Goal: Task Accomplishment & Management: Manage account settings

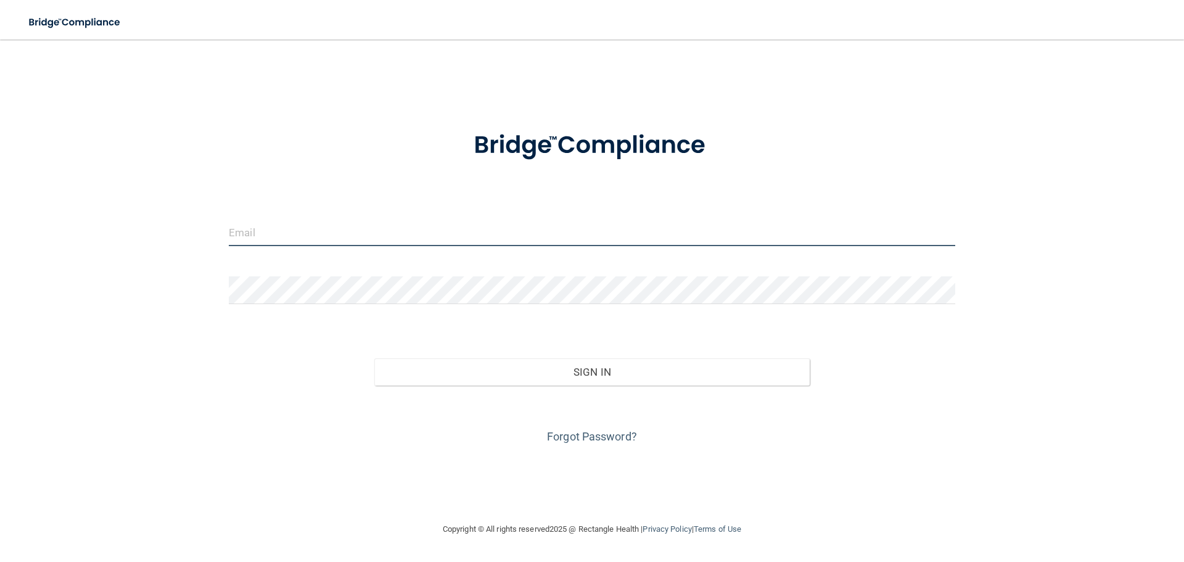
click at [239, 228] on input "email" at bounding box center [592, 232] width 726 height 28
type input "[PERSON_NAME][EMAIL_ADDRESS][DOMAIN_NAME]"
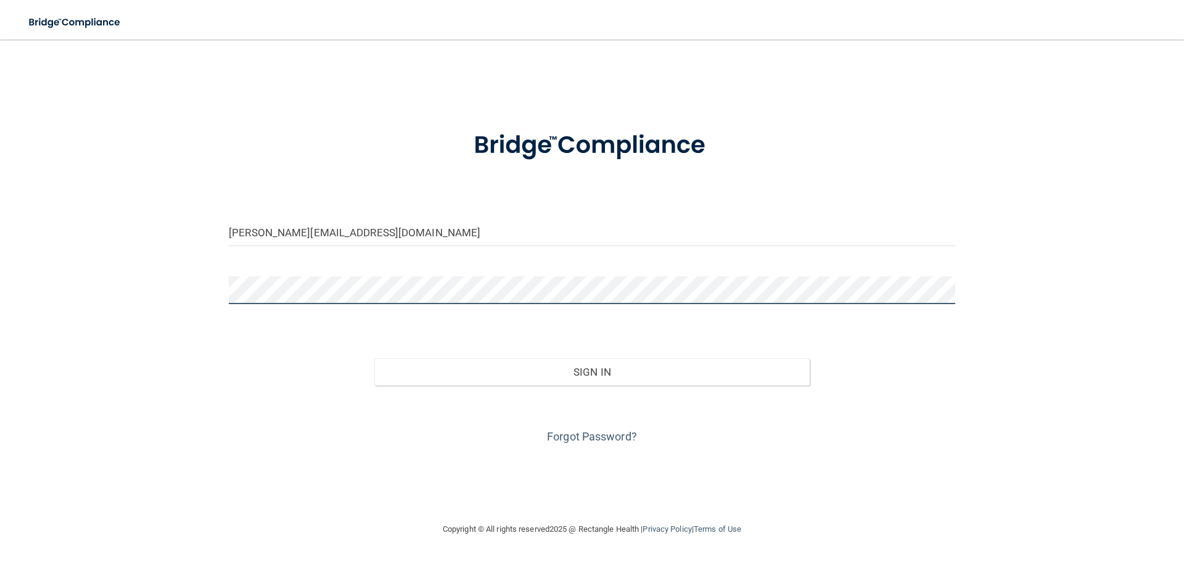
click at [374, 358] on button "Sign In" at bounding box center [592, 371] width 436 height 27
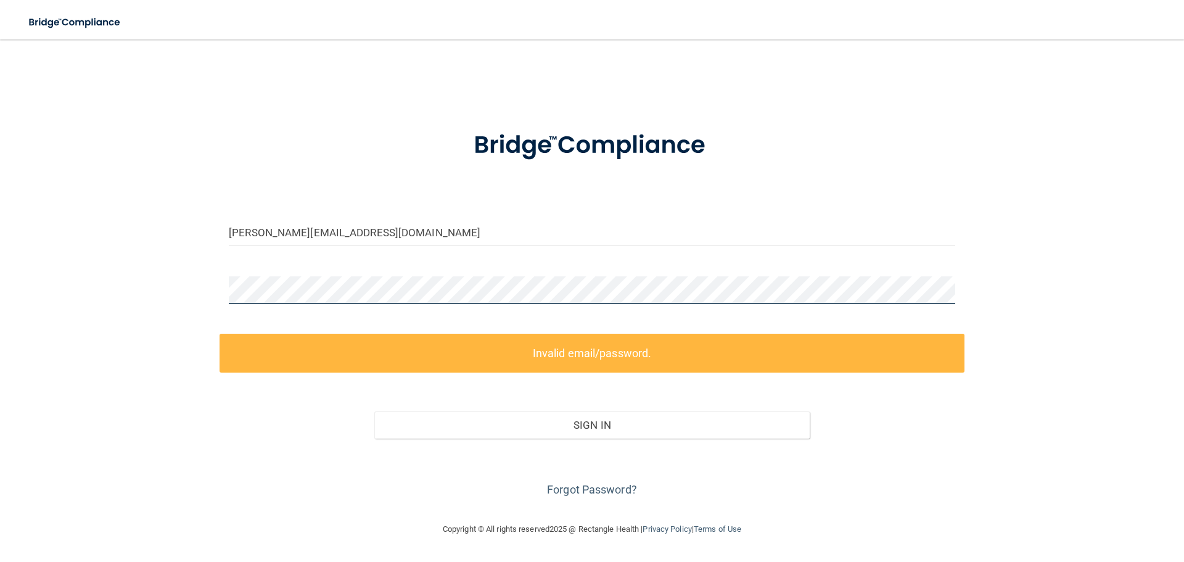
click at [217, 297] on div "[PERSON_NAME][EMAIL_ADDRESS][DOMAIN_NAME] Invalid email/password. You don't hav…" at bounding box center [592, 281] width 1135 height 458
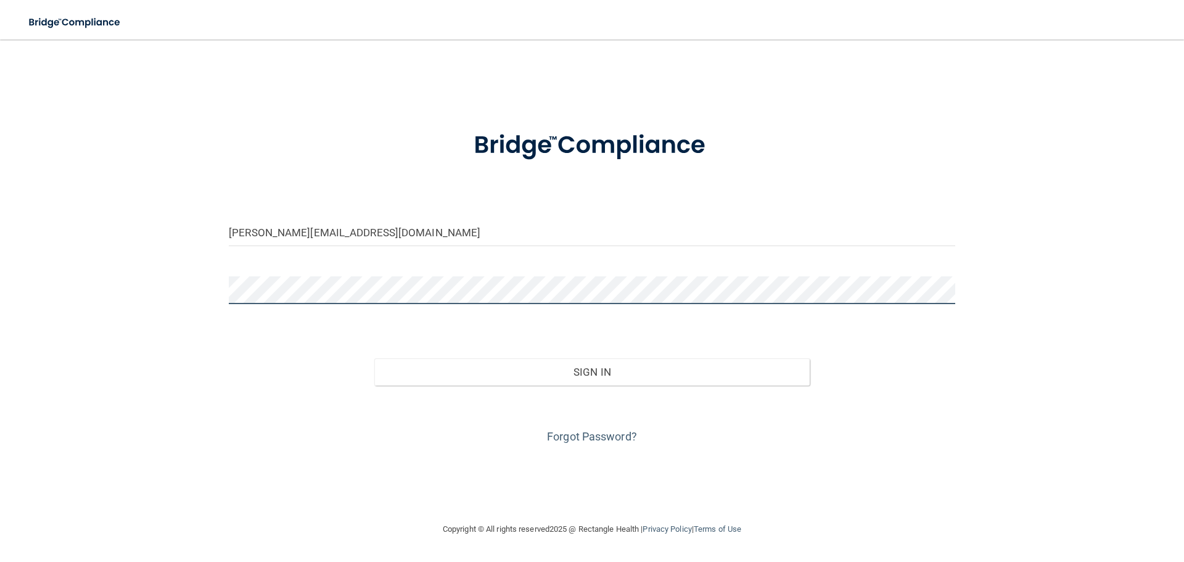
click at [374, 358] on button "Sign In" at bounding box center [592, 371] width 436 height 27
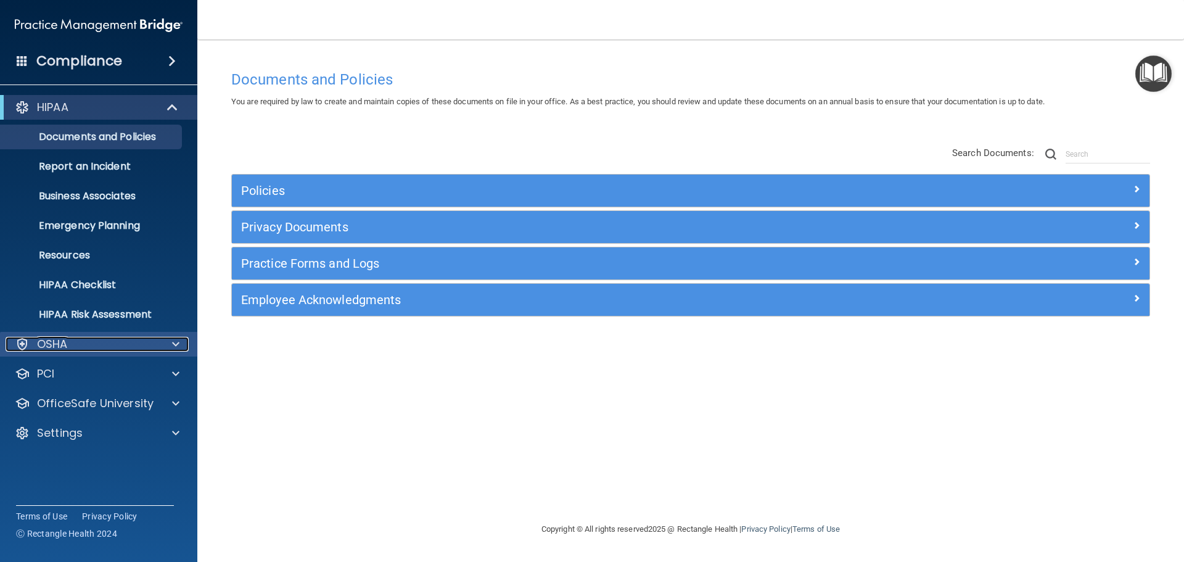
click at [174, 345] on span at bounding box center [175, 344] width 7 height 15
click at [174, 344] on span at bounding box center [175, 344] width 7 height 15
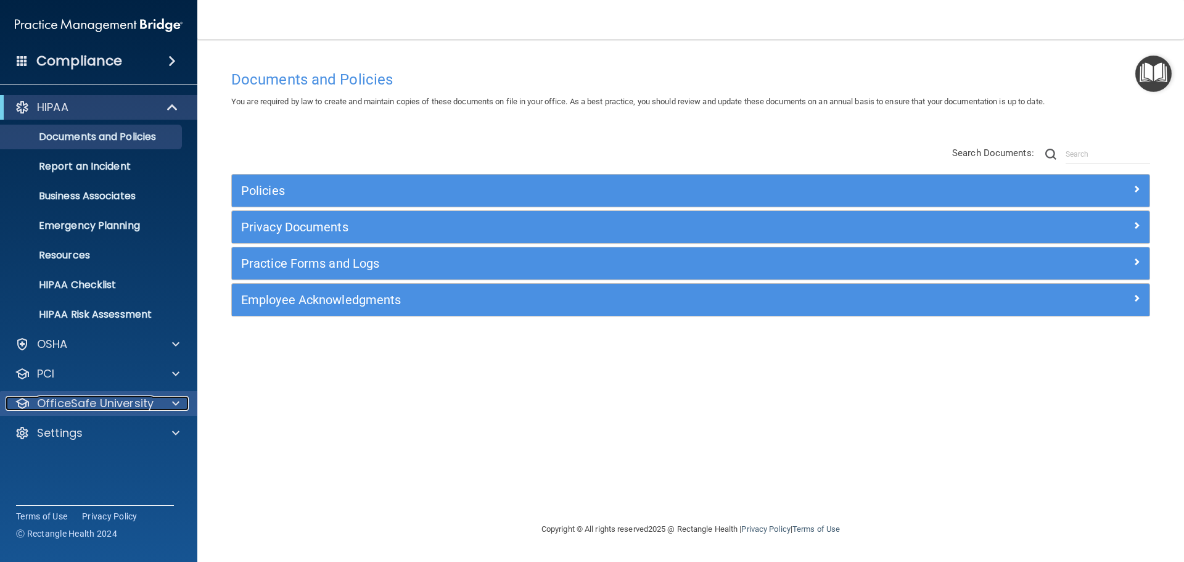
click at [178, 401] on span at bounding box center [175, 403] width 7 height 15
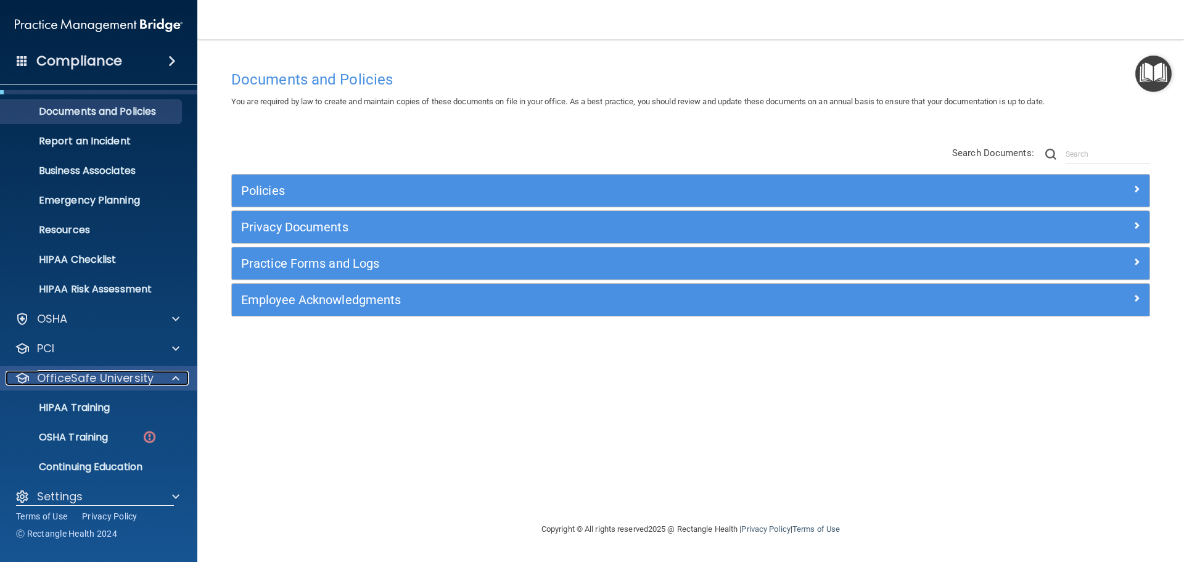
scroll to position [39, 0]
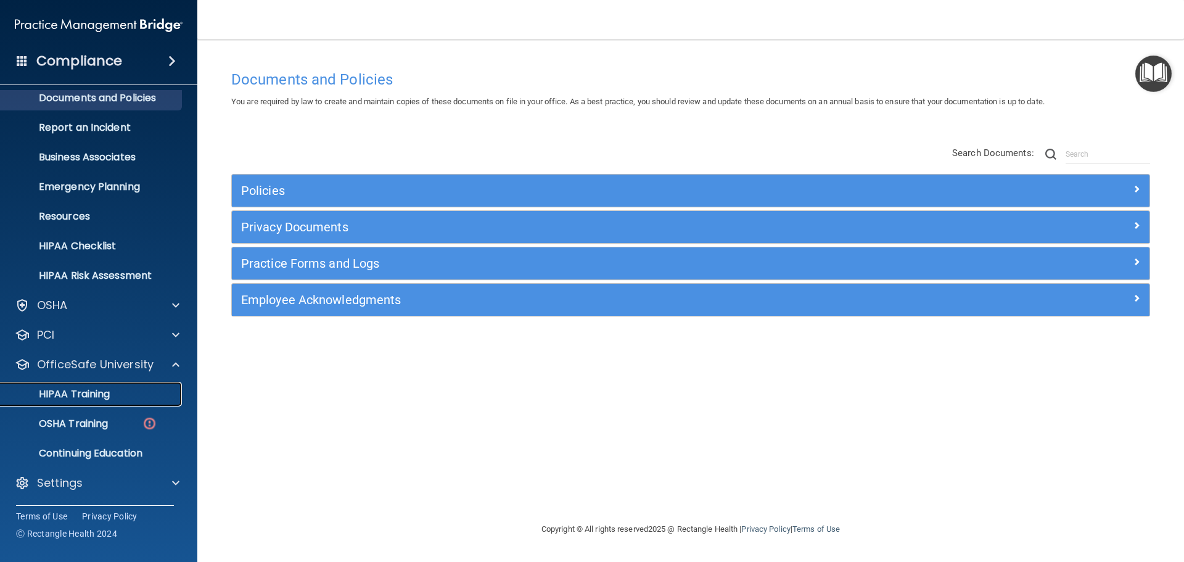
click at [99, 404] on link "HIPAA Training" at bounding box center [85, 394] width 194 height 25
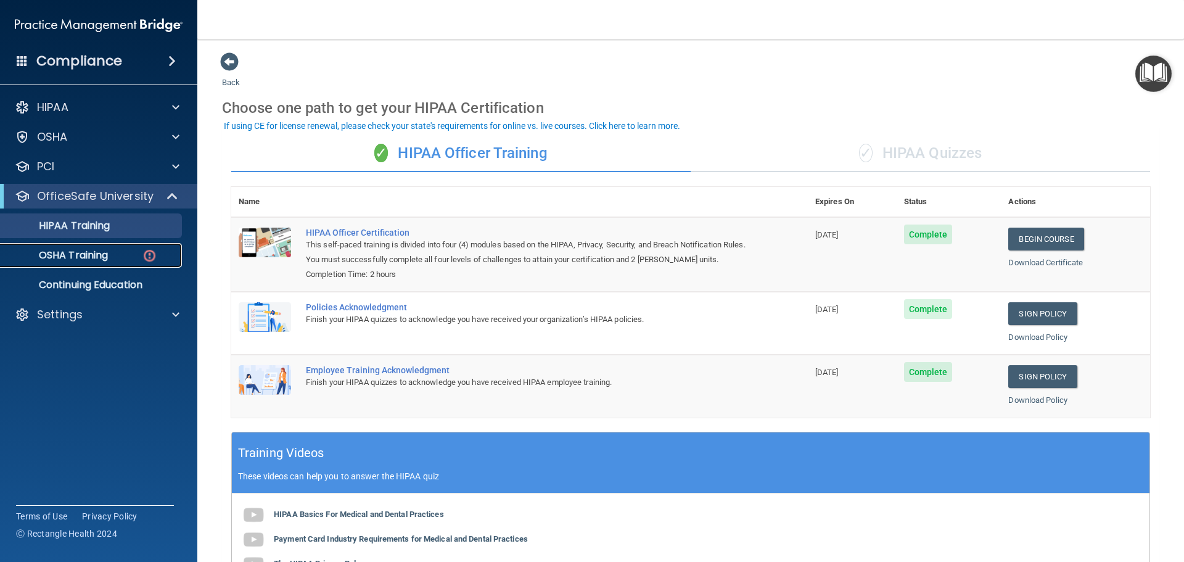
click at [77, 255] on p "OSHA Training" at bounding box center [58, 255] width 100 height 12
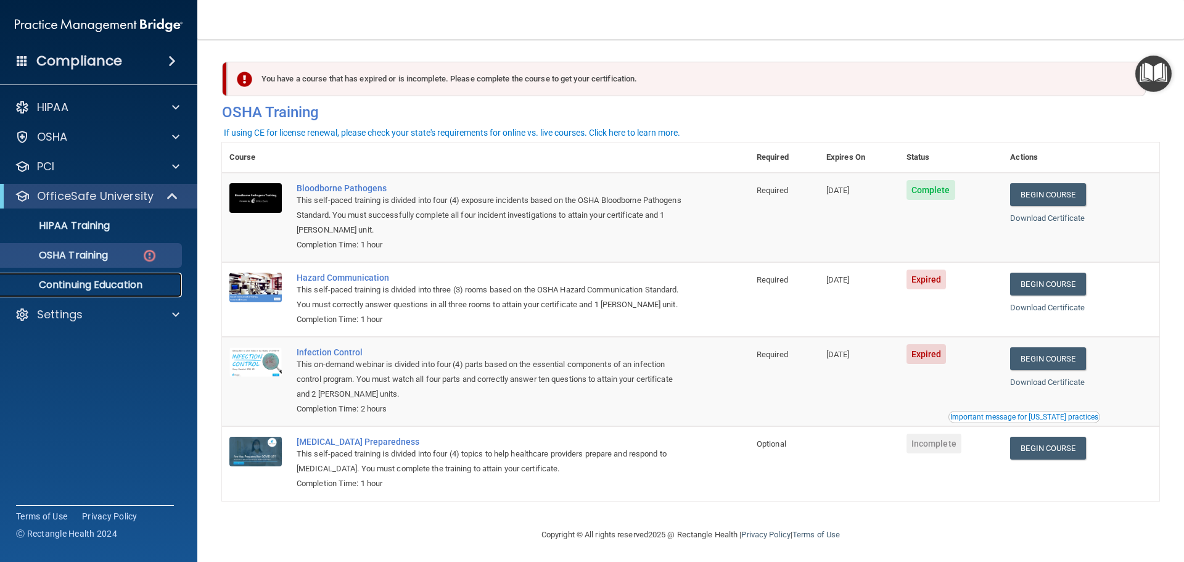
click at [118, 282] on p "Continuing Education" at bounding box center [92, 285] width 168 height 12
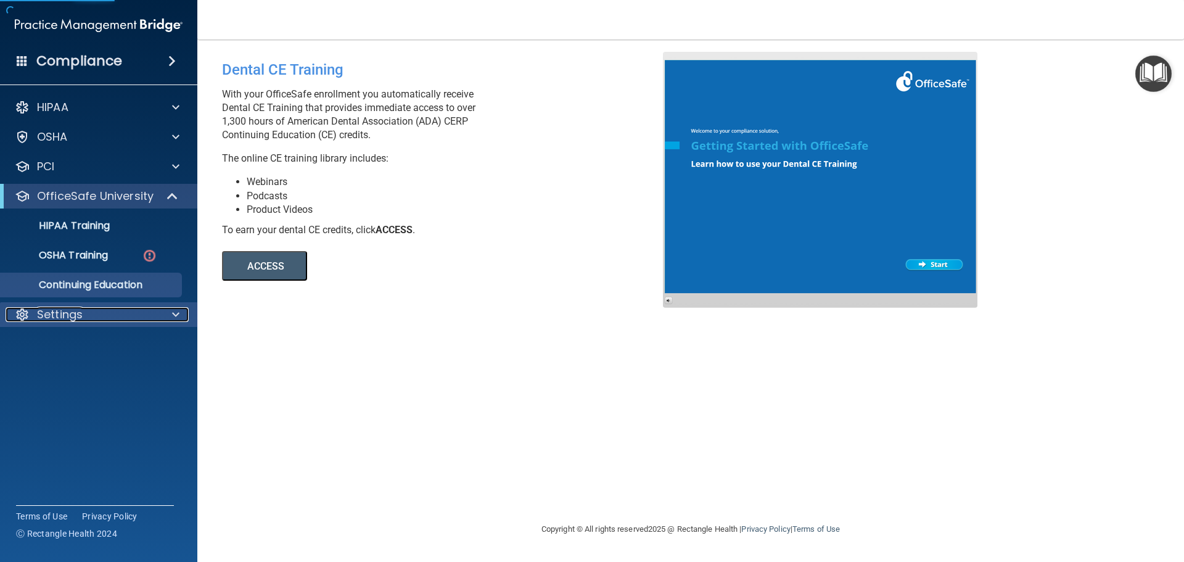
click at [173, 314] on span at bounding box center [175, 314] width 7 height 15
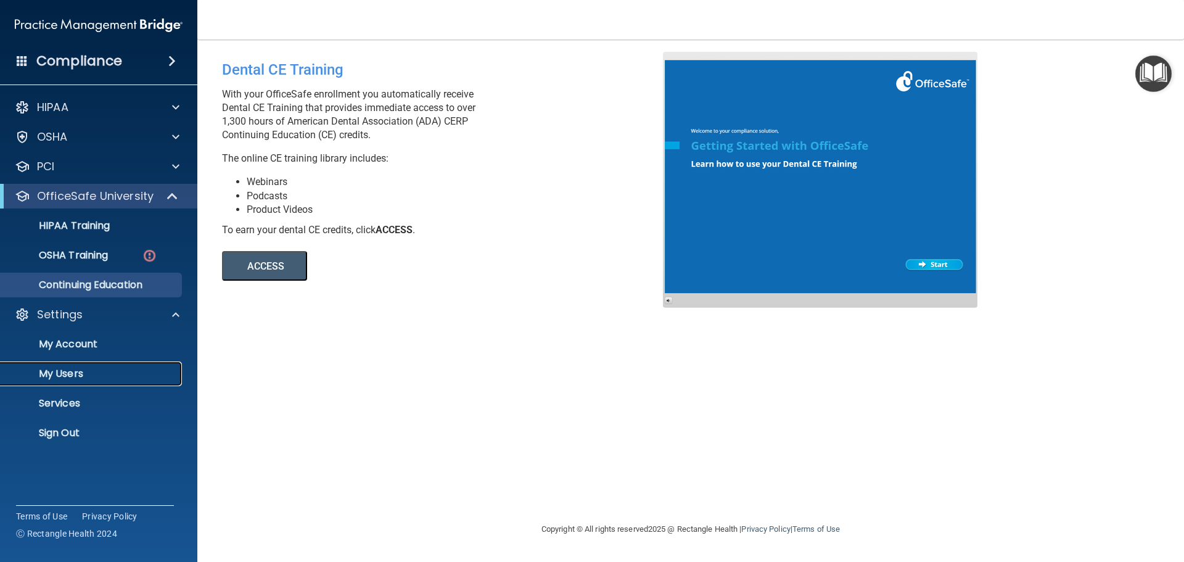
click at [78, 368] on p "My Users" at bounding box center [92, 374] width 168 height 12
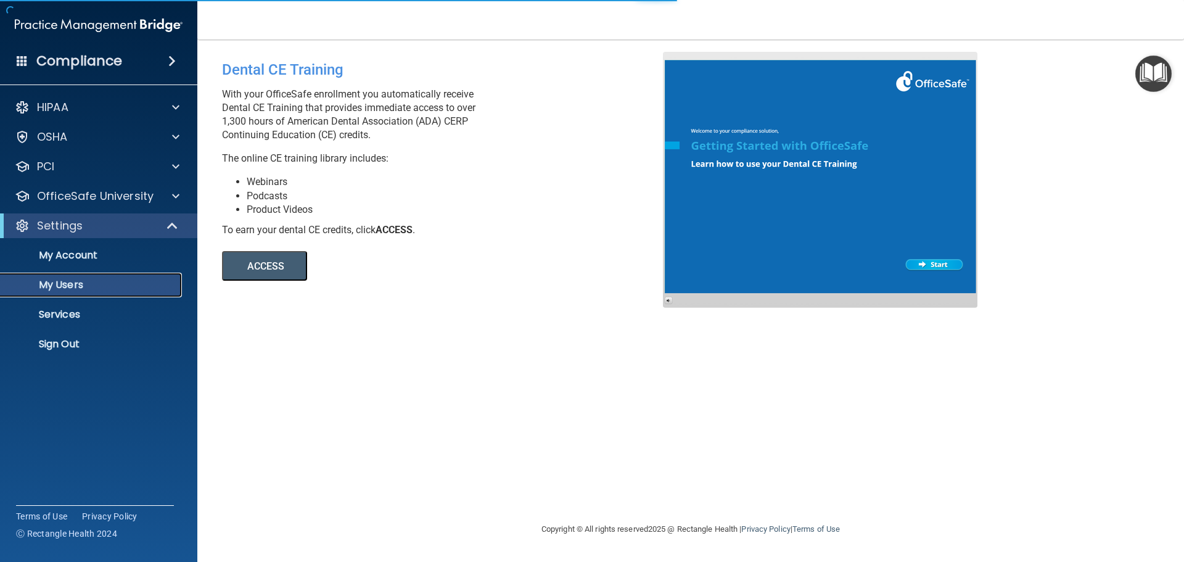
select select "20"
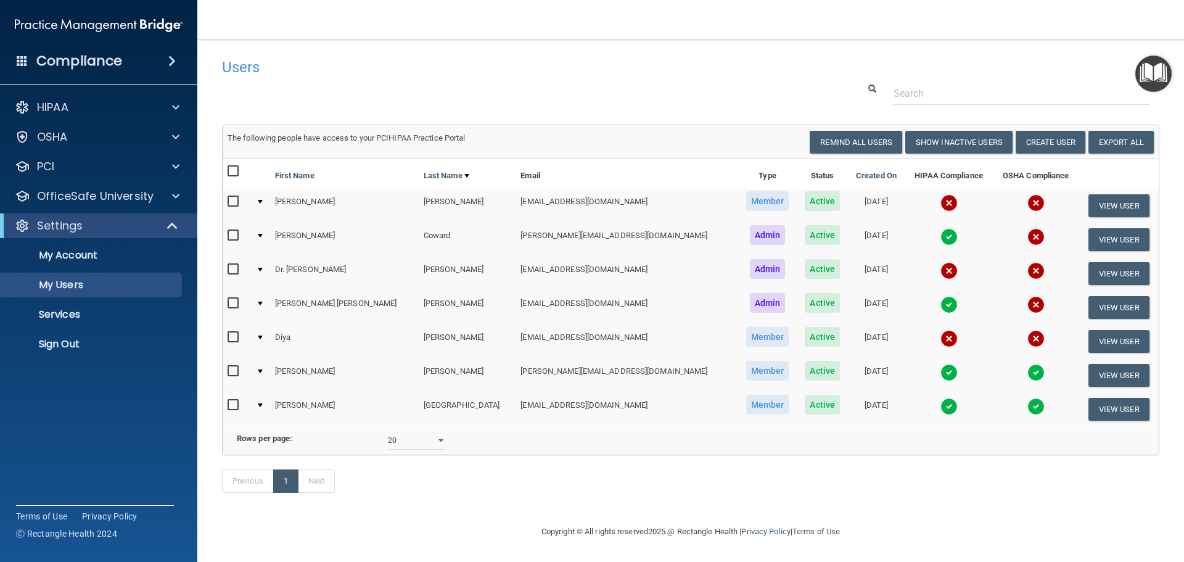
click at [234, 271] on input "checkbox" at bounding box center [235, 270] width 14 height 10
checkbox input "true"
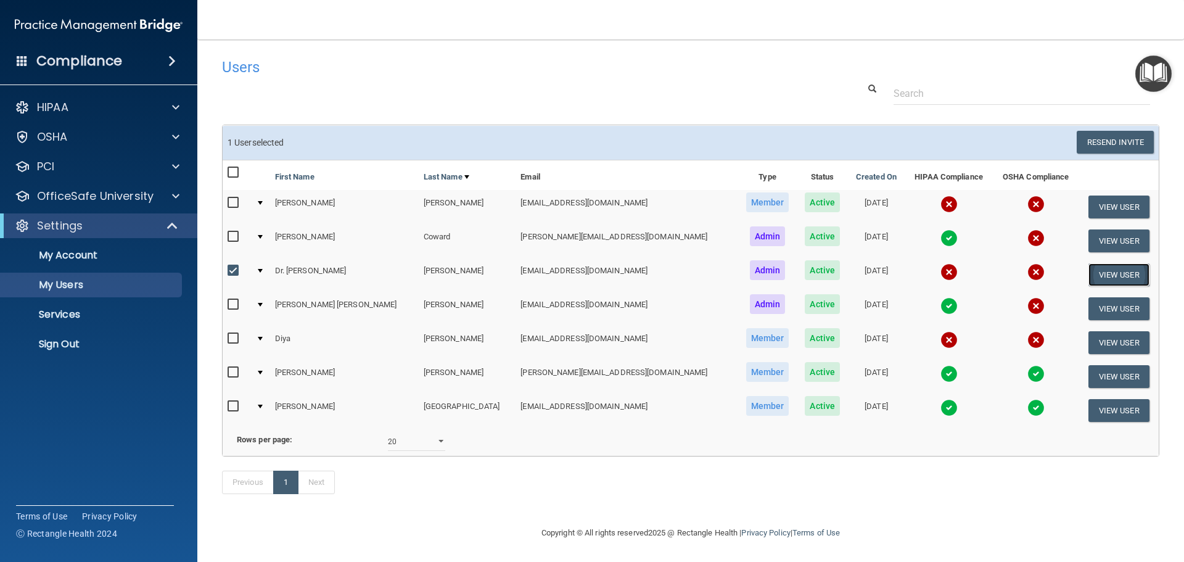
click at [1097, 276] on button "View User" at bounding box center [1118, 274] width 61 height 23
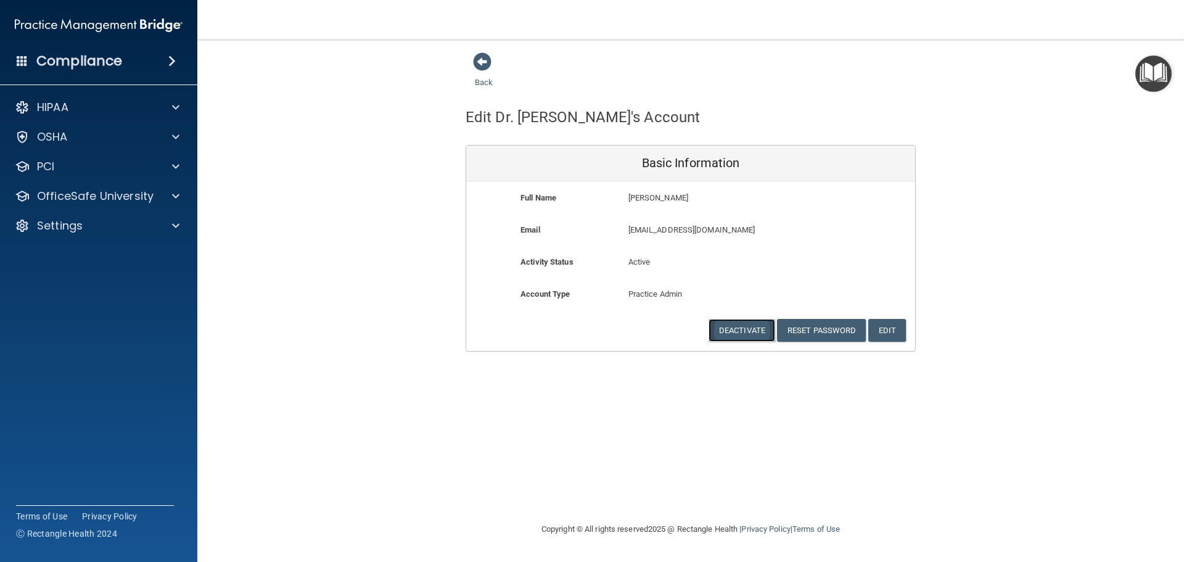
click at [743, 332] on button "Deactivate" at bounding box center [742, 330] width 67 height 23
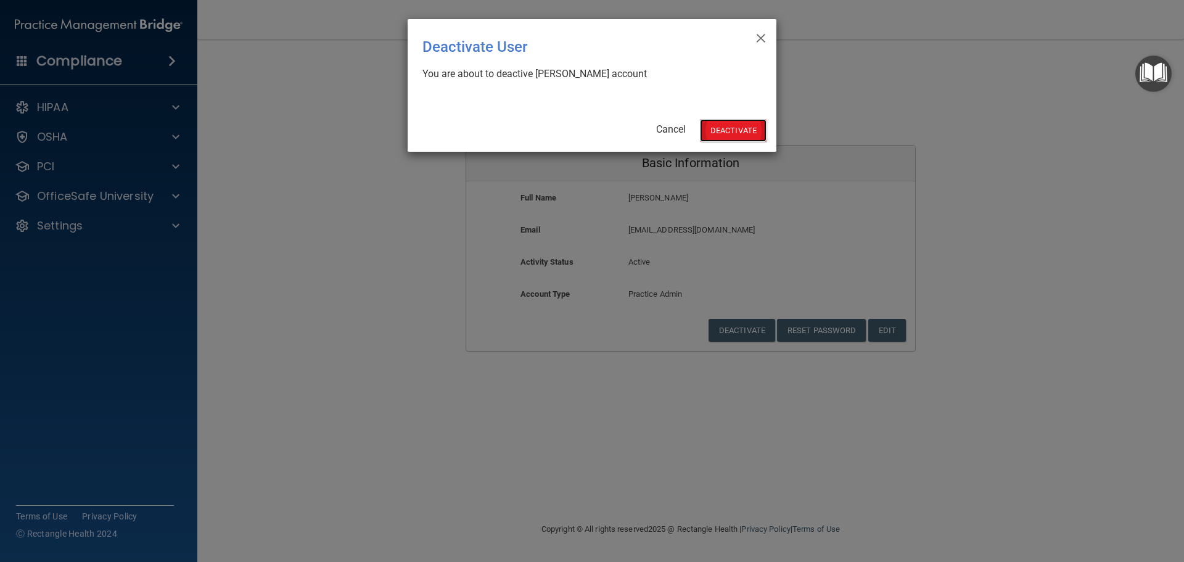
click at [739, 128] on button "Deactivate" at bounding box center [733, 130] width 67 height 23
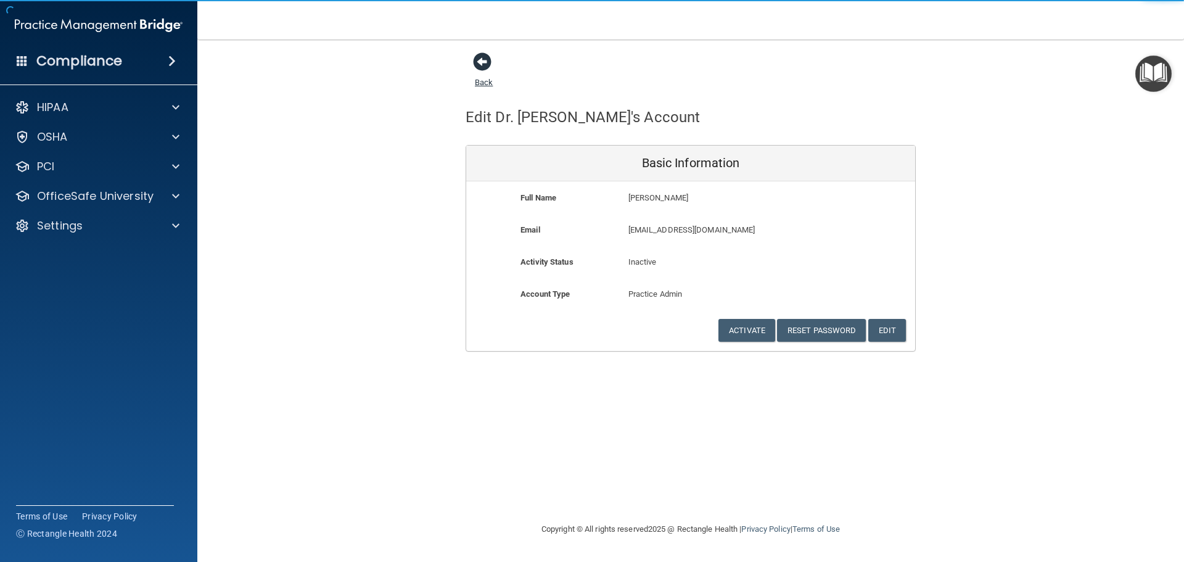
click at [490, 62] on span at bounding box center [482, 61] width 19 height 19
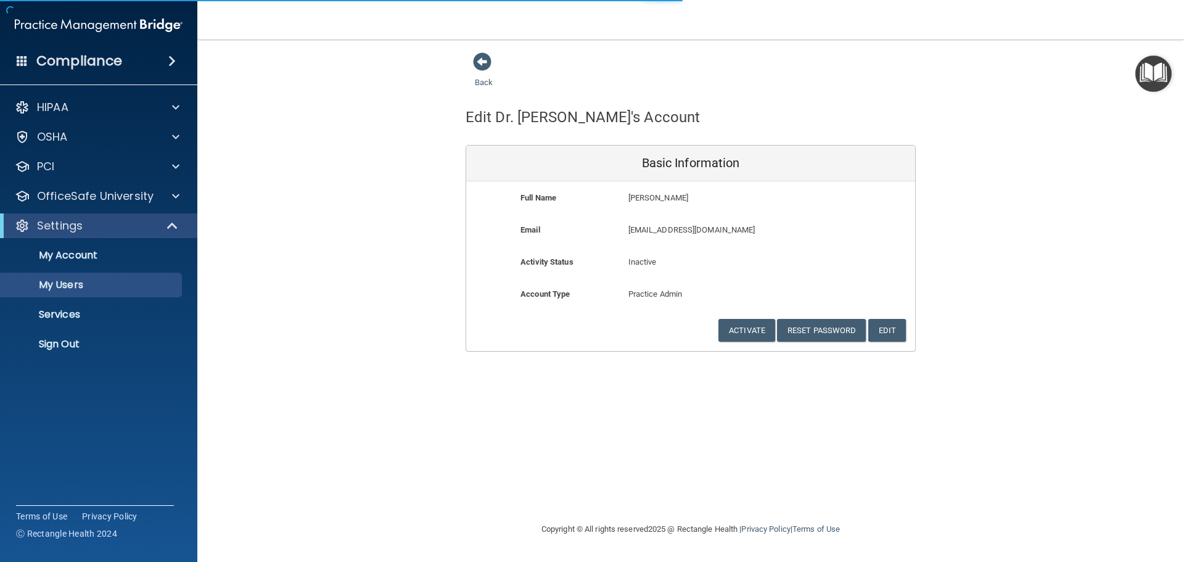
select select "20"
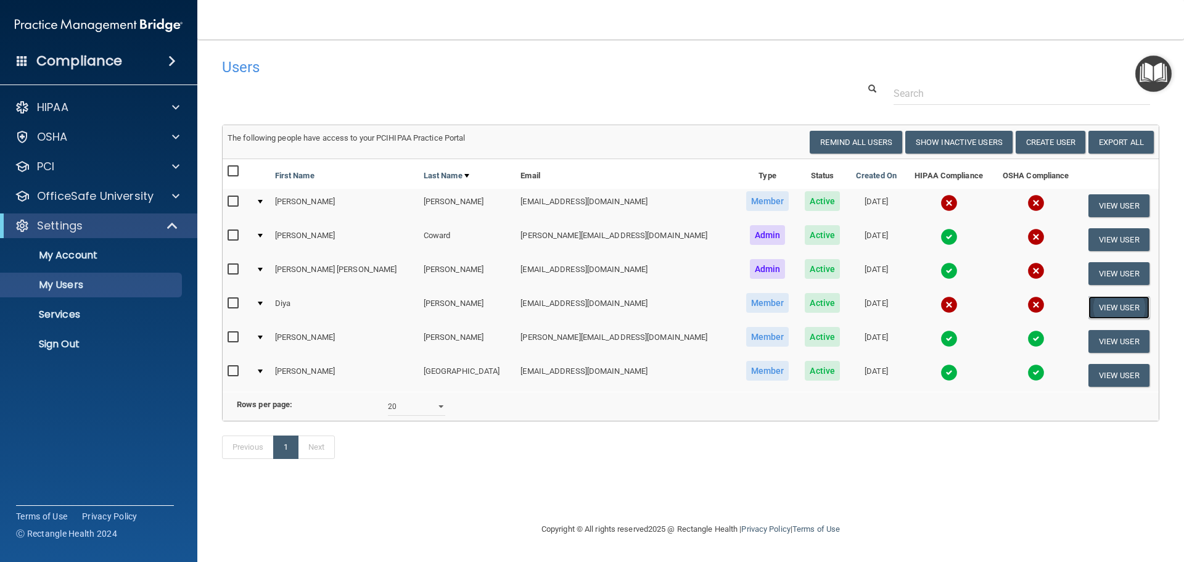
click at [1104, 307] on button "View User" at bounding box center [1118, 307] width 61 height 23
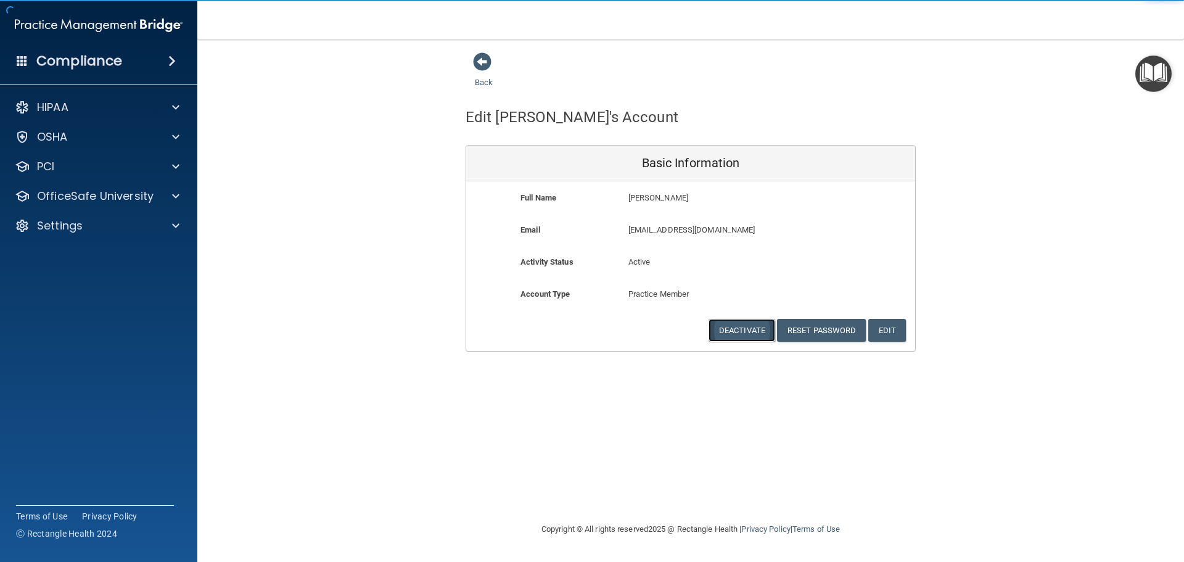
click at [744, 327] on button "Deactivate" at bounding box center [742, 330] width 67 height 23
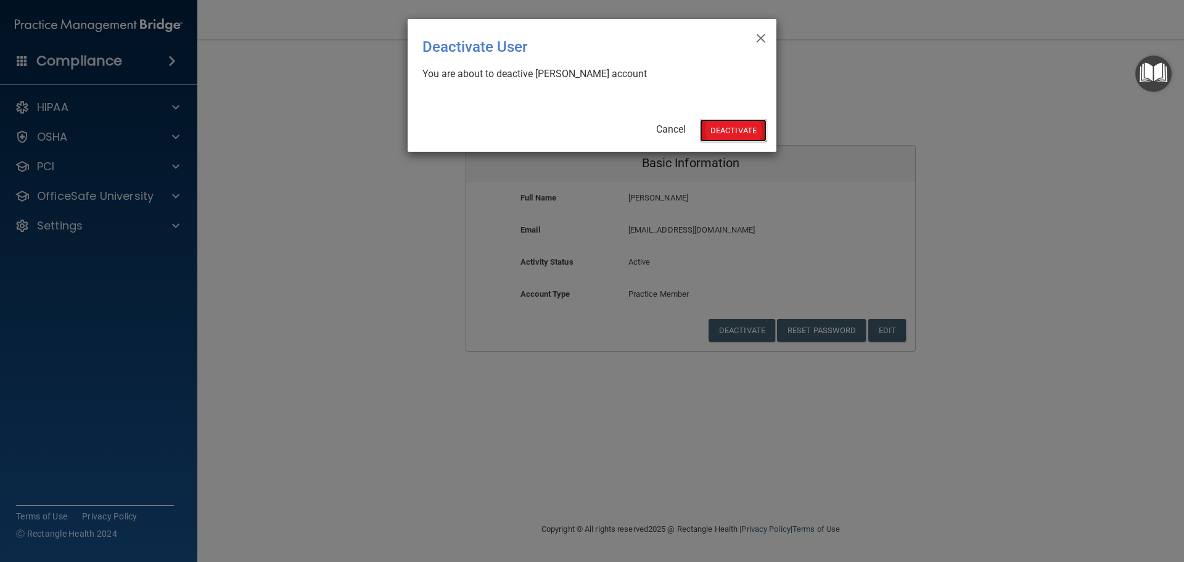
click at [734, 129] on button "Deactivate" at bounding box center [733, 130] width 67 height 23
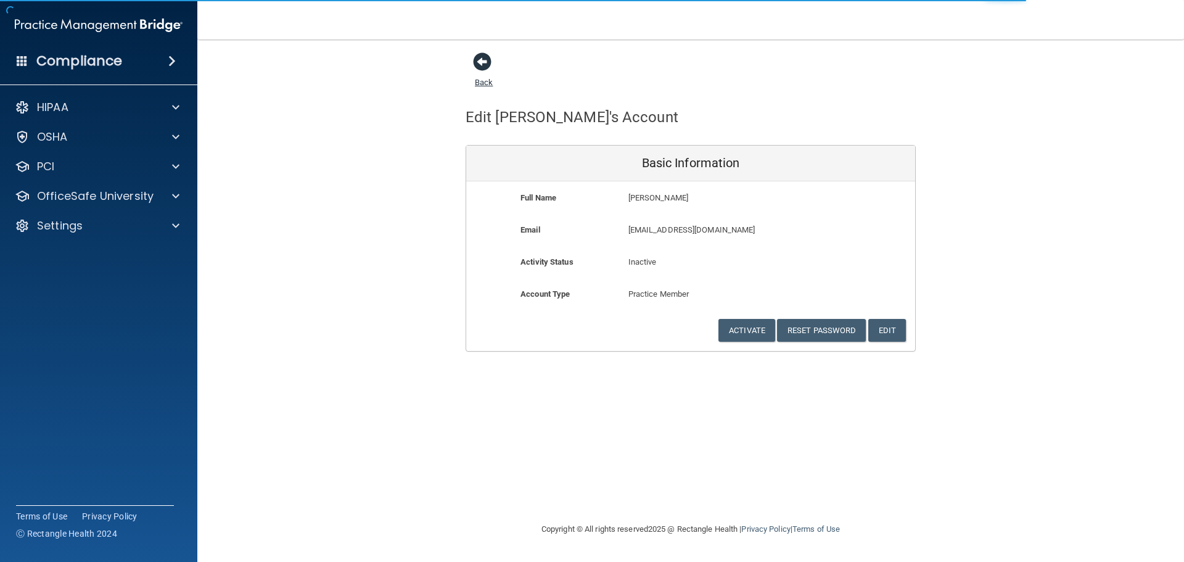
drag, startPoint x: 480, startPoint y: 59, endPoint x: 473, endPoint y: 64, distance: 8.4
click at [480, 59] on span at bounding box center [482, 61] width 19 height 19
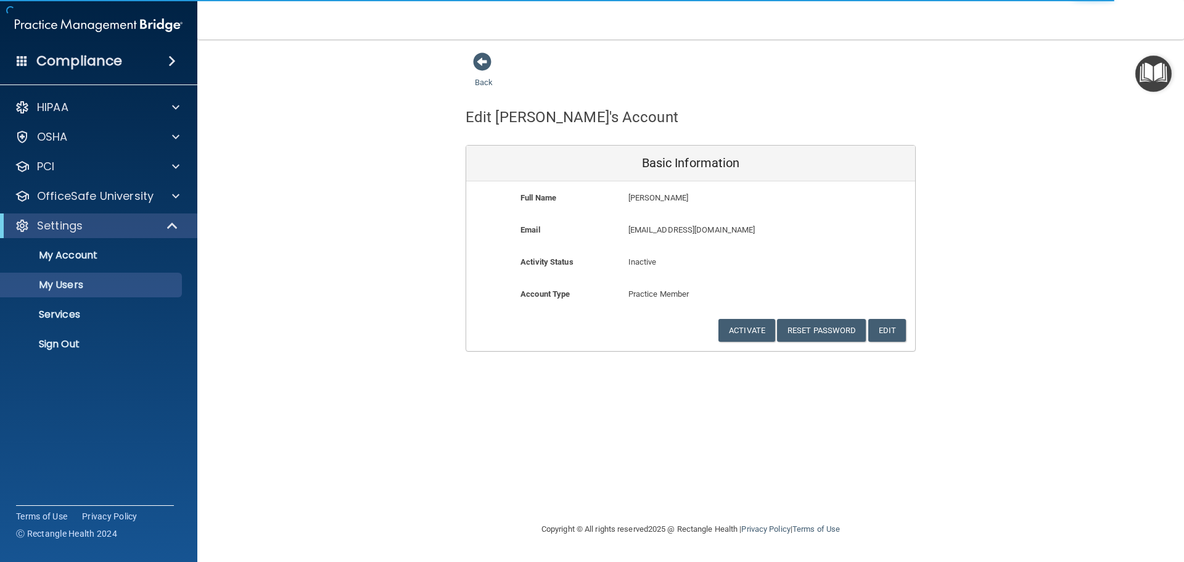
select select "20"
